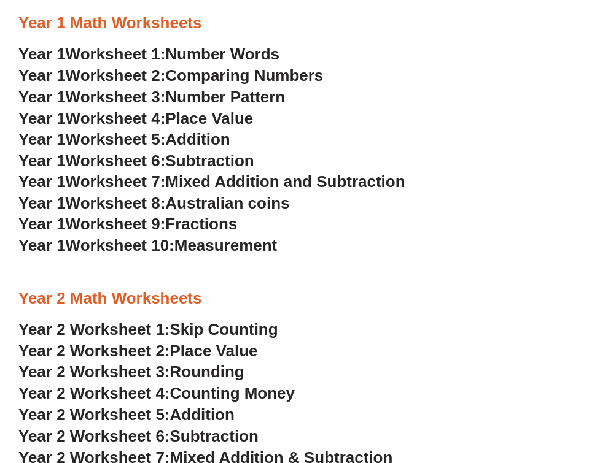
scroll to position [1161, 0]
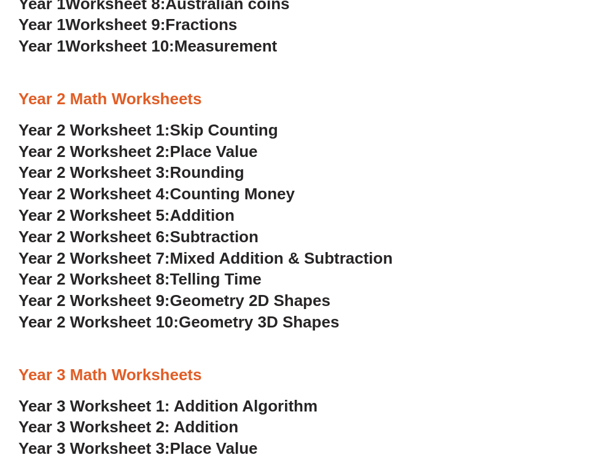
click at [221, 150] on span "Place Value" at bounding box center [214, 151] width 88 height 18
click at [225, 171] on span "Rounding" at bounding box center [207, 172] width 74 height 18
click at [246, 191] on span "Counting Money" at bounding box center [232, 194] width 125 height 18
click at [214, 214] on span "Addition" at bounding box center [202, 215] width 64 height 18
click at [210, 235] on span "Subtraction" at bounding box center [214, 237] width 88 height 18
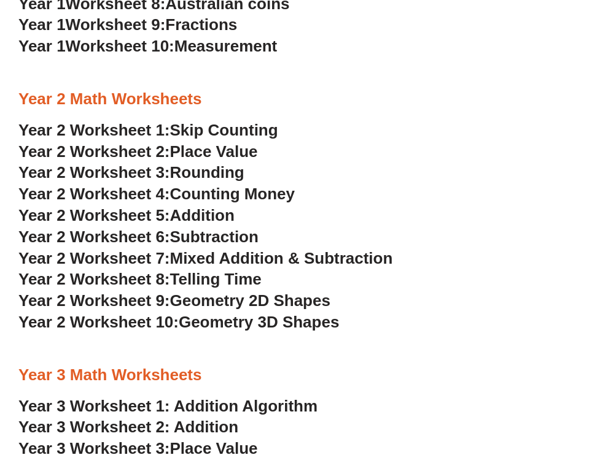
click at [230, 258] on span "Mixed Addition & Subtraction" at bounding box center [281, 258] width 223 height 18
click at [245, 278] on span "Telling Time" at bounding box center [215, 279] width 91 height 18
click at [265, 306] on span "Geometry 2D Shapes" at bounding box center [250, 301] width 160 height 18
click at [236, 327] on span "Geometry 3D Shapes" at bounding box center [259, 322] width 160 height 18
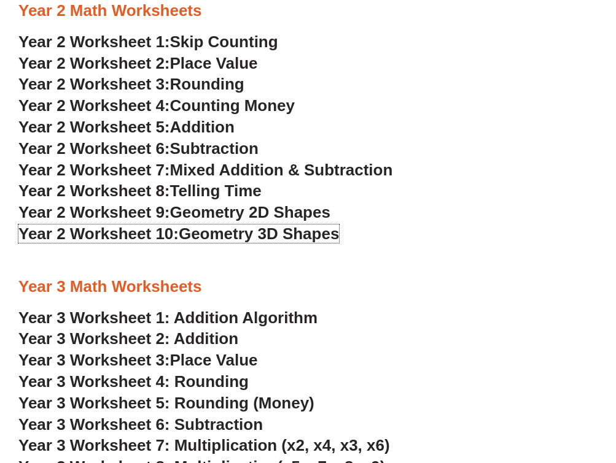
scroll to position [1274, 0]
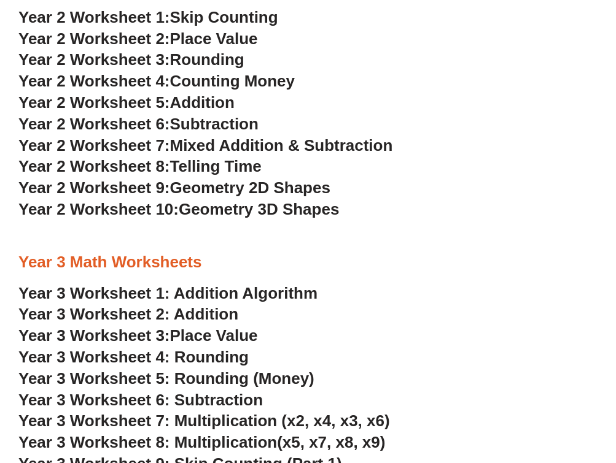
click at [201, 292] on link "Year 3 Worksheet 1: Addition Algorithm" at bounding box center [167, 293] width 299 height 18
click at [215, 314] on link "Year 3 Worksheet 2: Addition" at bounding box center [128, 314] width 220 height 18
click at [209, 332] on span "Place Value" at bounding box center [214, 336] width 88 height 18
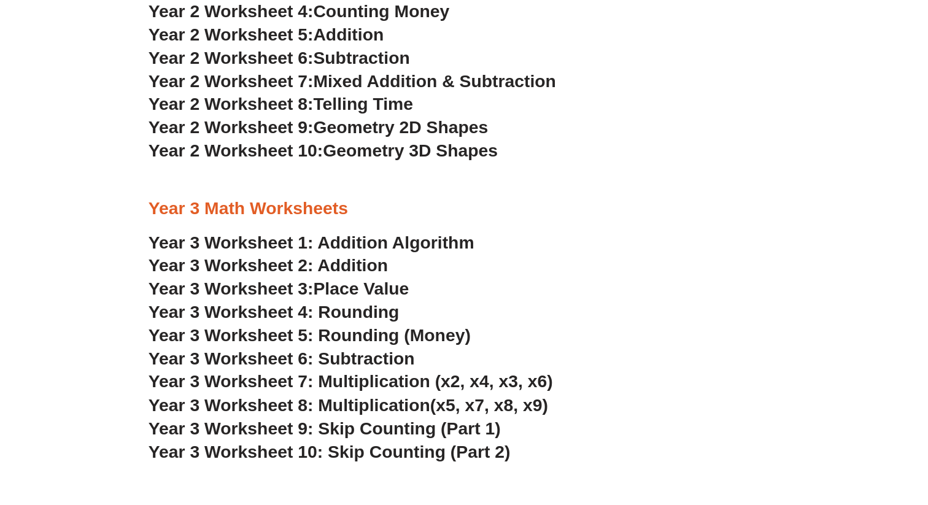
scroll to position [1405, 0]
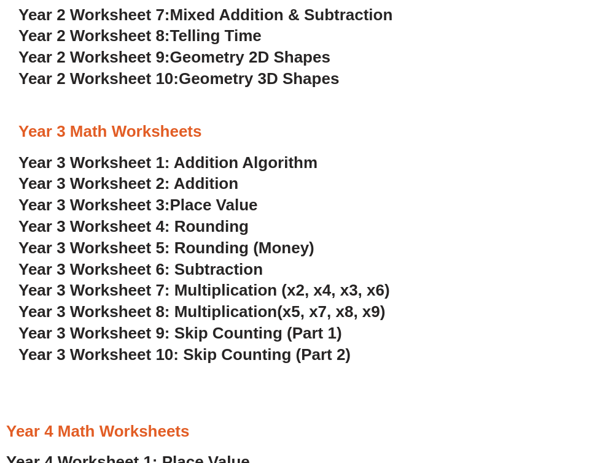
click at [230, 227] on span "Year 3 Worksheet 4: Rounding" at bounding box center [133, 226] width 230 height 18
click at [212, 247] on span "Year 3 Worksheet 5: Rounding (Money)" at bounding box center [166, 248] width 296 height 18
click at [235, 266] on span "Year 3 Worksheet 6: Subtraction" at bounding box center [140, 269] width 244 height 18
click at [252, 293] on span "Year 3 Worksheet 7: Multiplication (x2, x4, x3, x6)" at bounding box center [203, 290] width 371 height 18
click at [242, 313] on span "Year 3 Worksheet 8: Multiplication" at bounding box center [147, 312] width 258 height 18
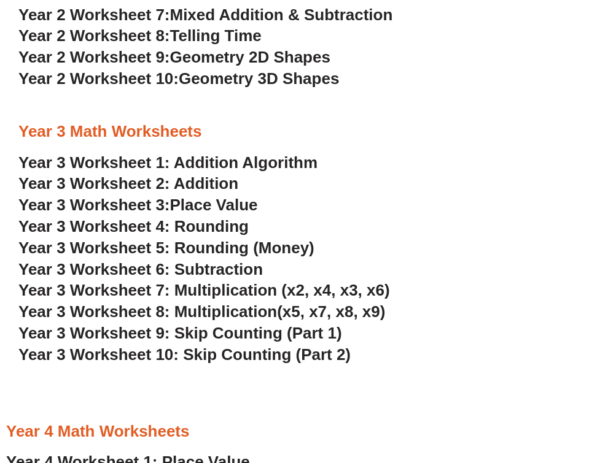
click at [486, 177] on h3 "Year 3 Worksheet 2: Addition" at bounding box center [307, 184] width 579 height 21
